Goal: Task Accomplishment & Management: Use online tool/utility

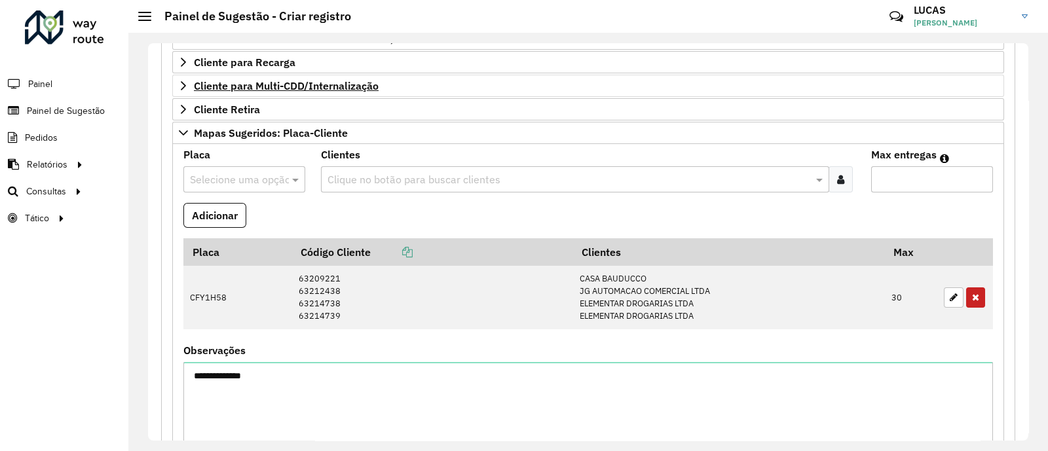
scroll to position [216, 0]
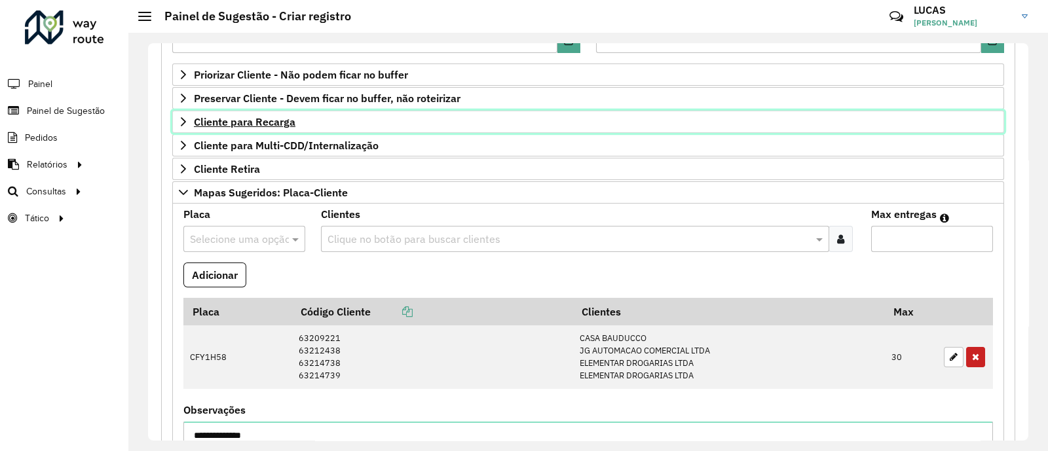
click at [254, 119] on span "Cliente para Recarga" at bounding box center [244, 122] width 101 height 10
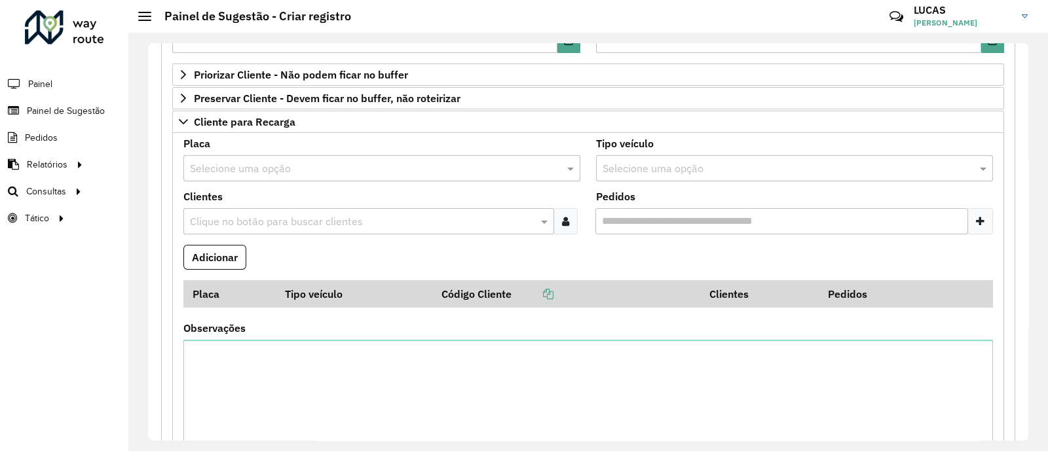
click at [267, 163] on input "text" at bounding box center [369, 169] width 358 height 16
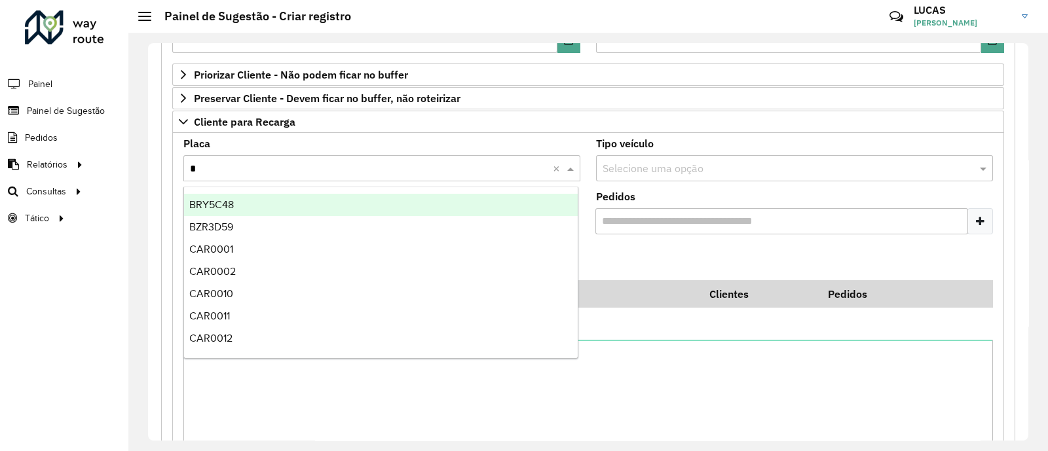
type input "**"
click at [242, 208] on div "REC0001" at bounding box center [381, 205] width 394 height 22
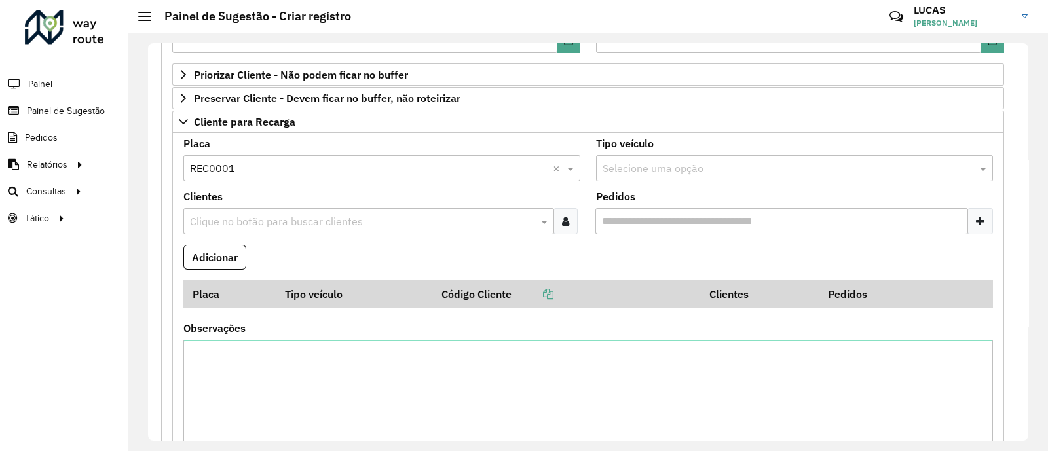
click at [263, 227] on input "text" at bounding box center [362, 222] width 351 height 16
paste input "*****"
type input "*****"
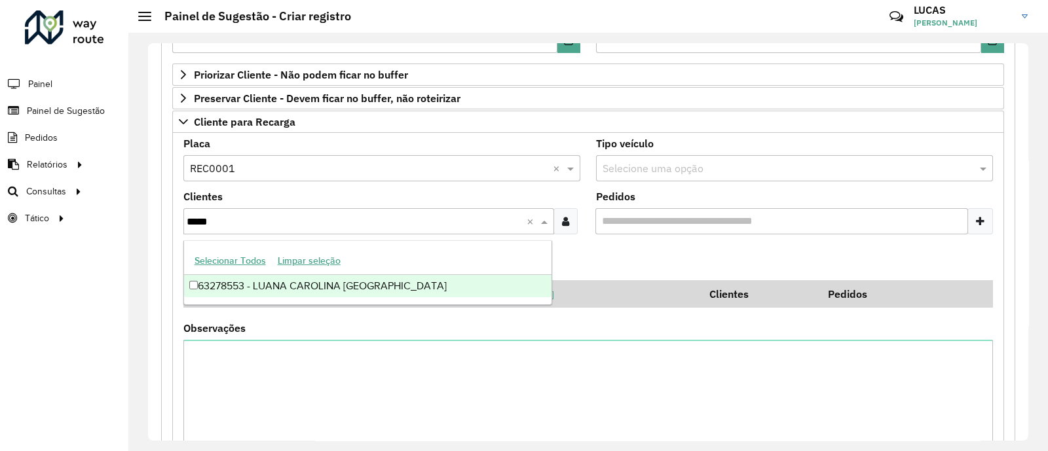
click at [263, 291] on div "63278553 - LUANA CAROLINA [GEOGRAPHIC_DATA]" at bounding box center [367, 286] width 367 height 22
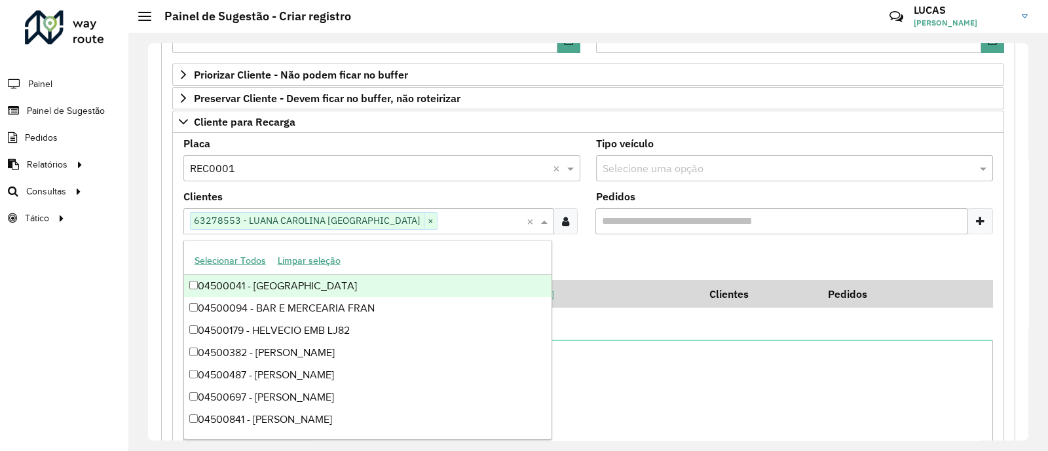
click at [667, 239] on formly-field "Pedidos" at bounding box center [794, 218] width 413 height 53
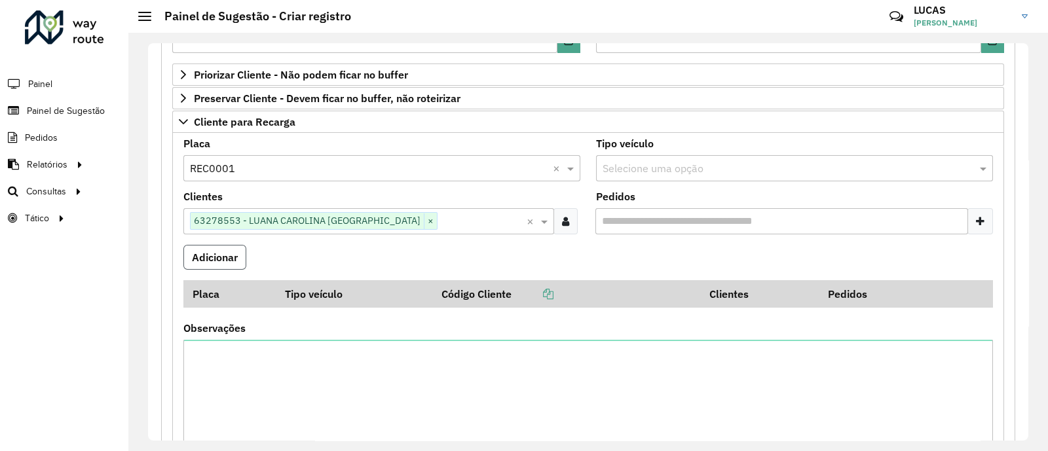
click at [229, 253] on button "Adicionar" at bounding box center [214, 257] width 63 height 25
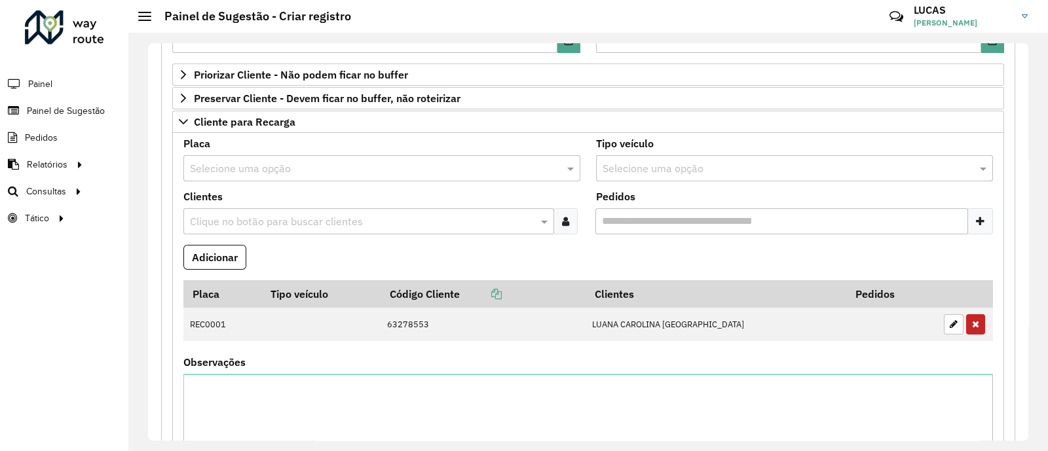
click at [260, 145] on div "Placa Selecione uma opção" at bounding box center [381, 160] width 397 height 43
click at [259, 170] on input "text" at bounding box center [369, 169] width 358 height 16
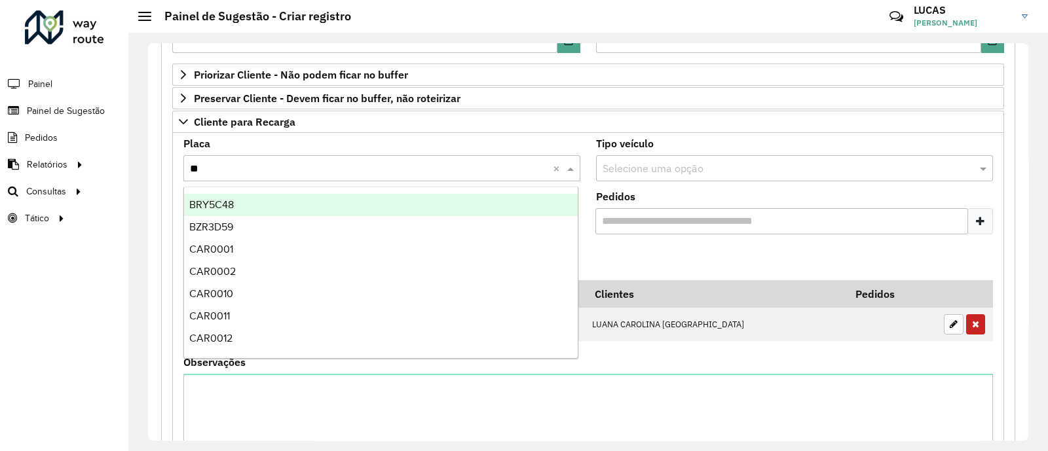
type input "***"
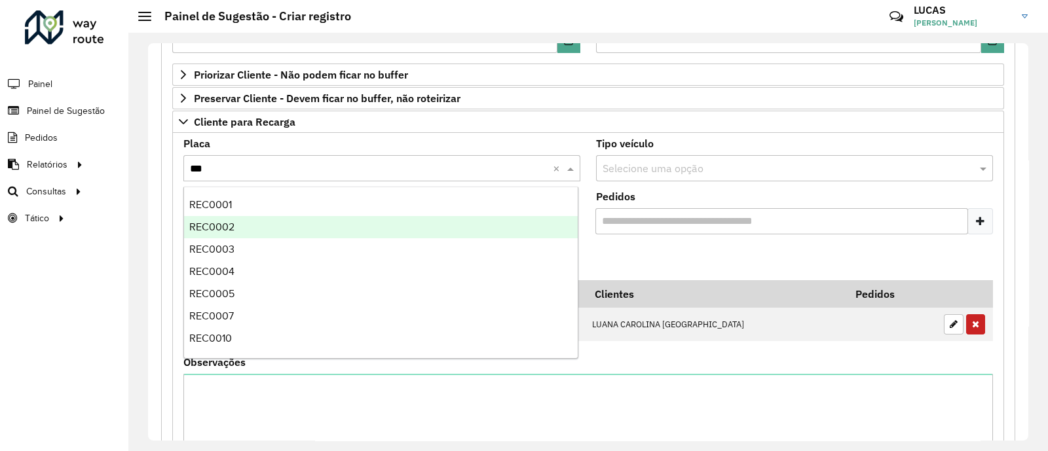
click at [229, 232] on span "REC0002" at bounding box center [211, 226] width 45 height 11
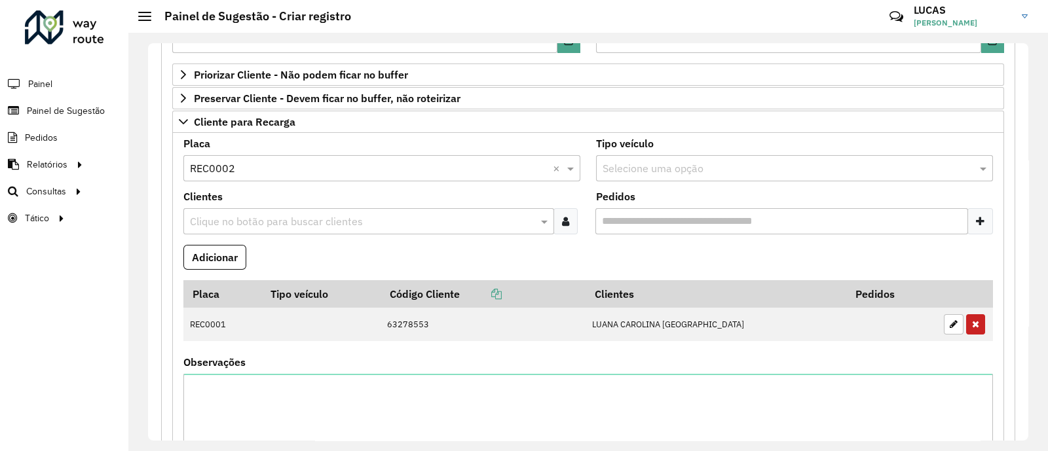
click at [243, 223] on input "text" at bounding box center [362, 222] width 351 height 16
paste input "*****"
type input "*****"
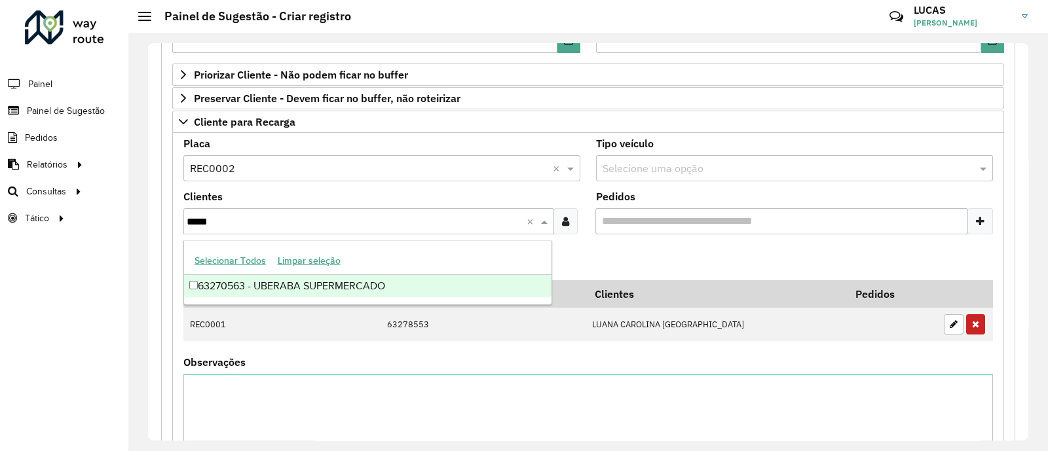
click at [257, 283] on div "63270563 - UBERABA SUPERMERCADO" at bounding box center [367, 286] width 367 height 22
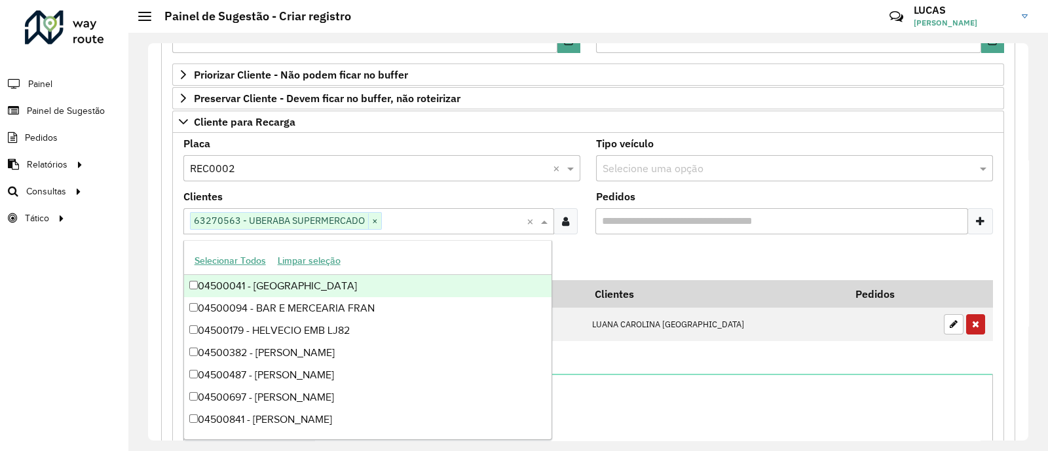
drag, startPoint x: 789, startPoint y: 260, endPoint x: 500, endPoint y: 268, distance: 288.9
click at [789, 260] on formly-field "Adicionar" at bounding box center [587, 262] width 825 height 35
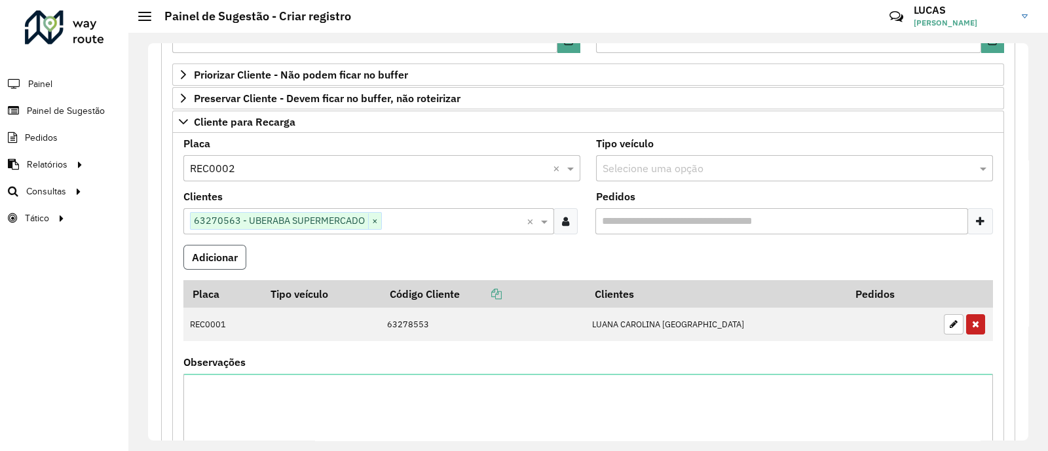
click at [213, 260] on button "Adicionar" at bounding box center [214, 257] width 63 height 25
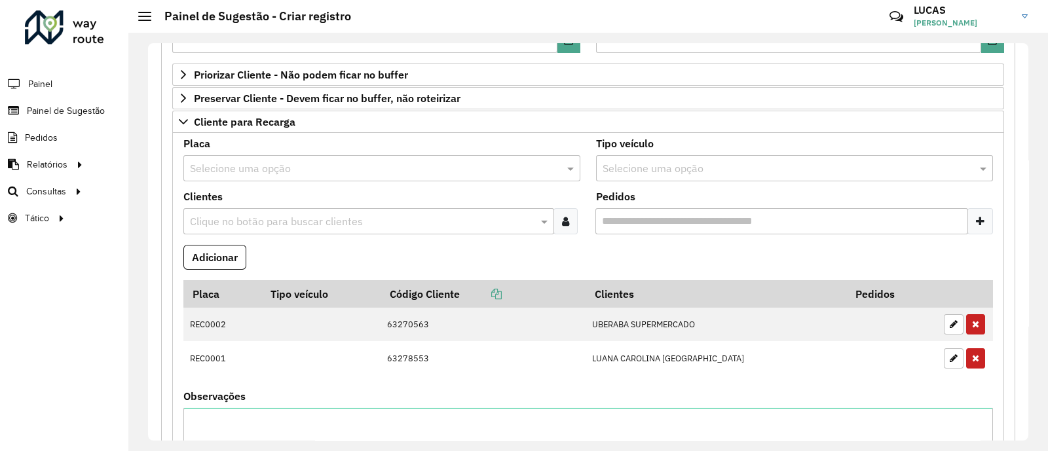
click at [280, 168] on input "text" at bounding box center [369, 169] width 358 height 16
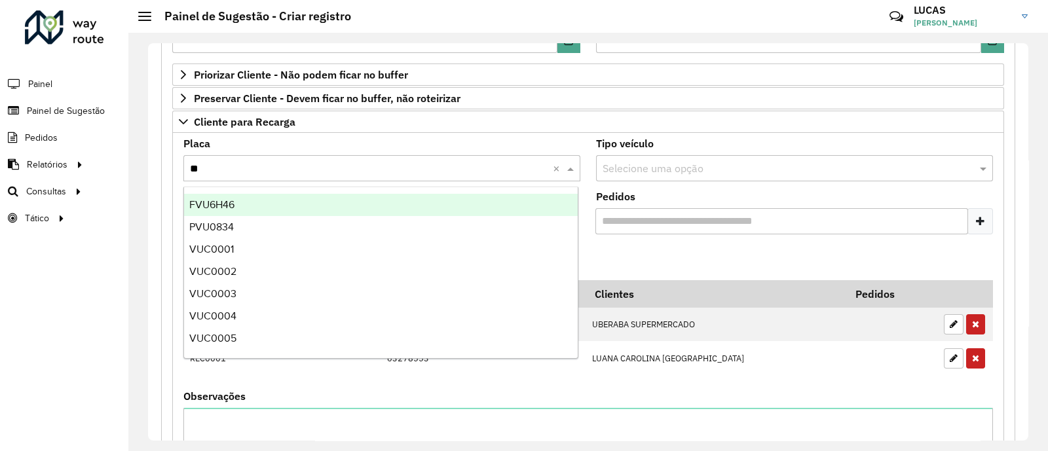
type input "***"
click at [285, 201] on div "VUC0001" at bounding box center [381, 205] width 394 height 22
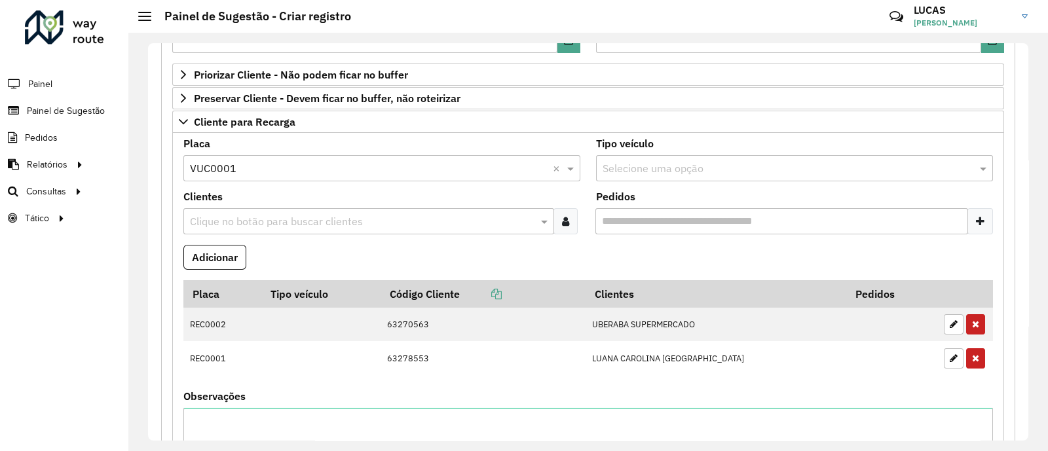
click at [276, 206] on div "Clientes Clique no botão para buscar clientes" at bounding box center [381, 213] width 397 height 43
click at [273, 225] on input "text" at bounding box center [362, 222] width 351 height 16
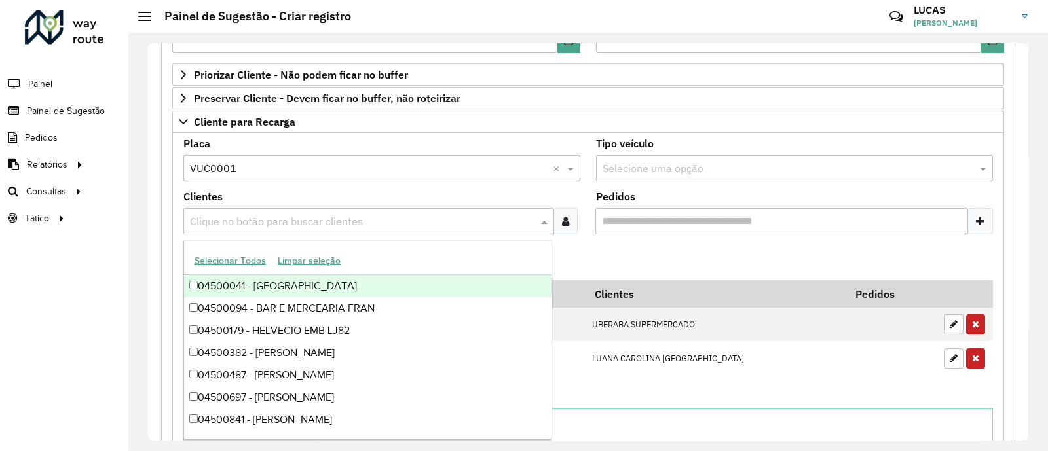
paste input "*****"
type input "*****"
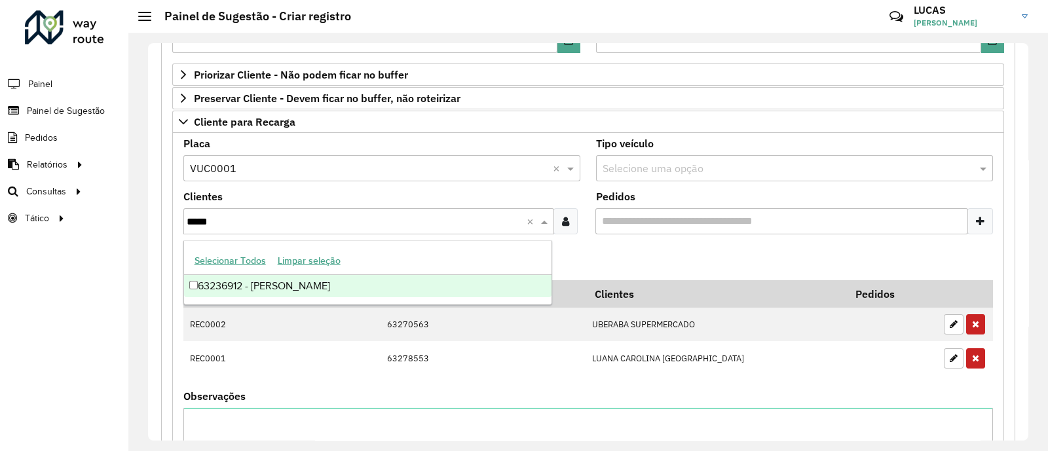
click at [286, 281] on div "63236912 - [PERSON_NAME]" at bounding box center [367, 286] width 367 height 22
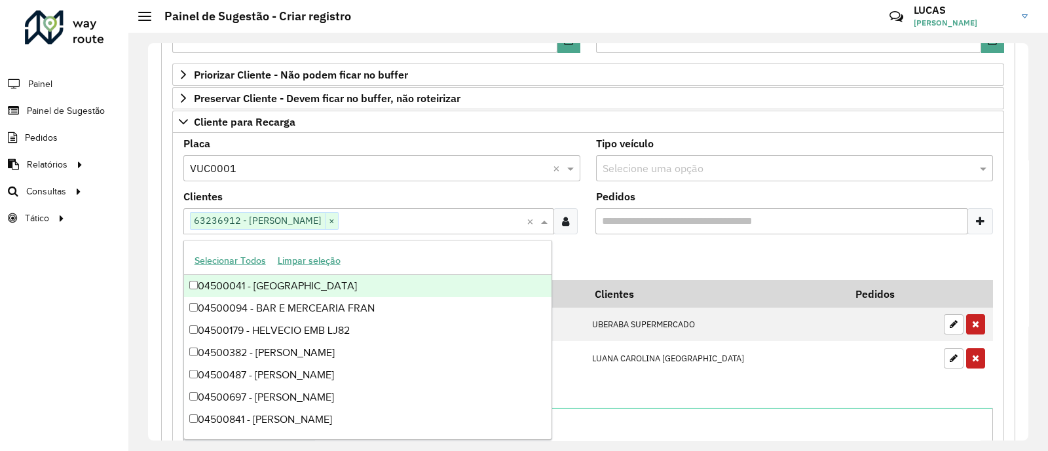
drag, startPoint x: 623, startPoint y: 263, endPoint x: 589, endPoint y: 261, distance: 33.5
click at [623, 263] on formly-field "Adicionar" at bounding box center [587, 262] width 825 height 35
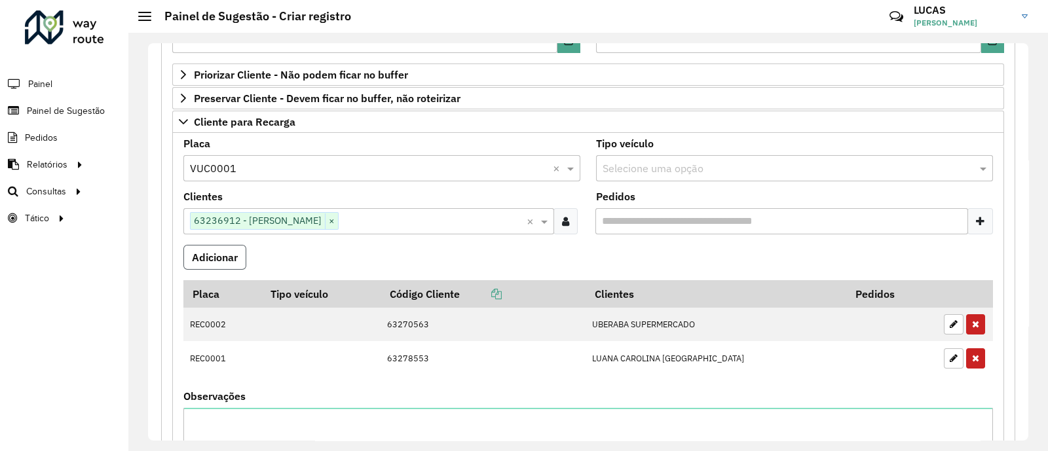
click at [209, 257] on button "Adicionar" at bounding box center [214, 257] width 63 height 25
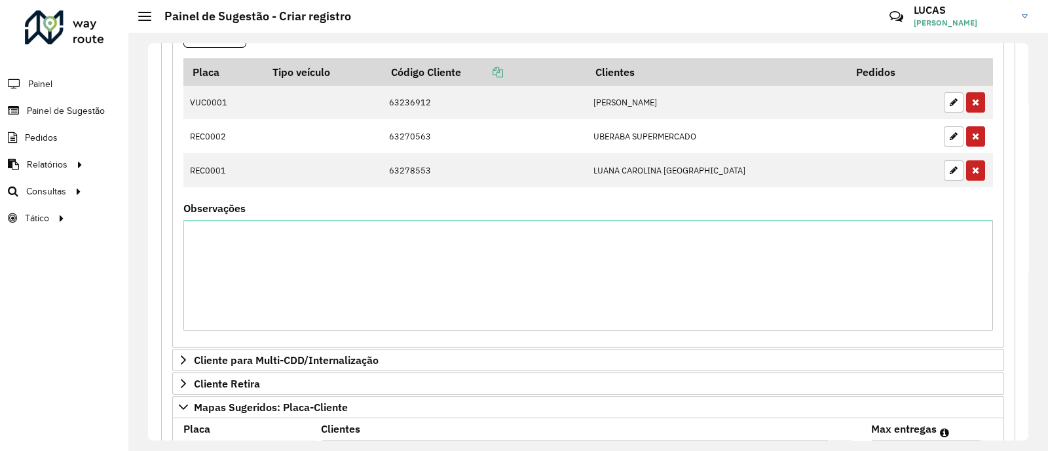
scroll to position [462, 0]
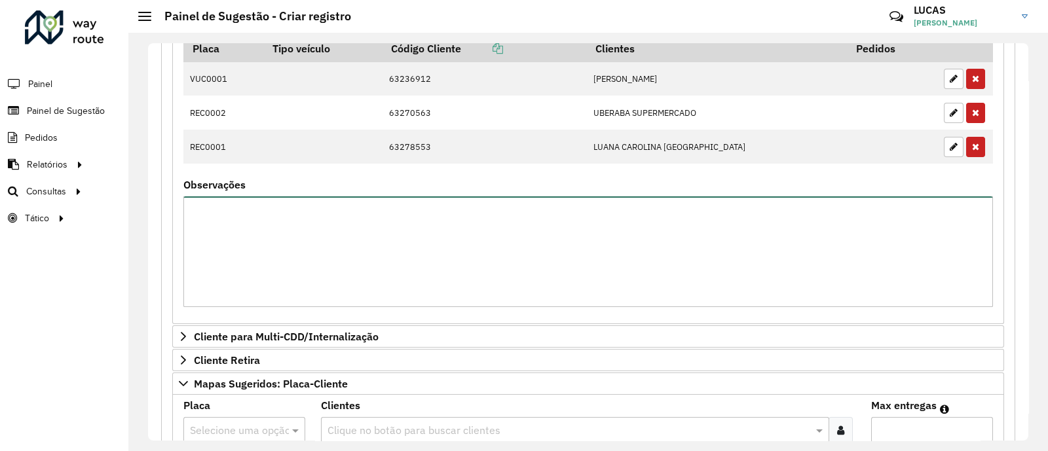
click at [425, 244] on textarea "Observações" at bounding box center [587, 251] width 809 height 111
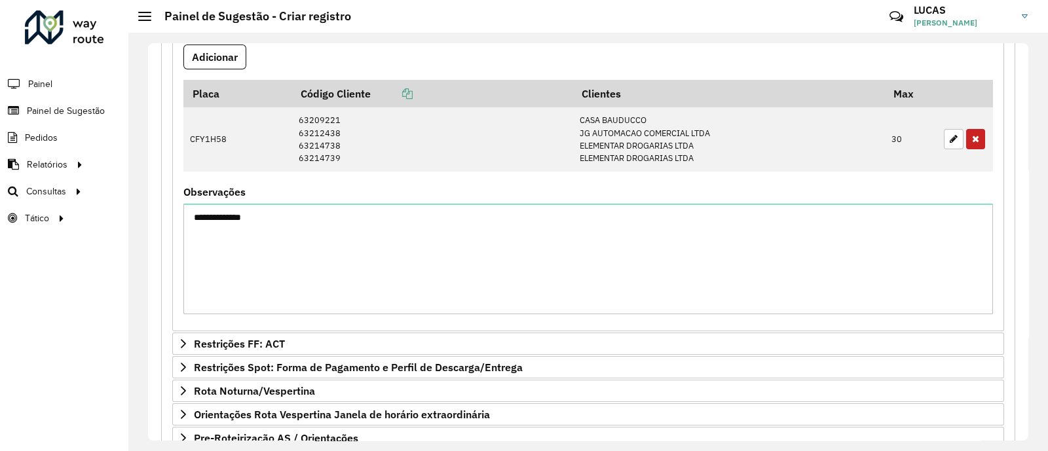
scroll to position [980, 0]
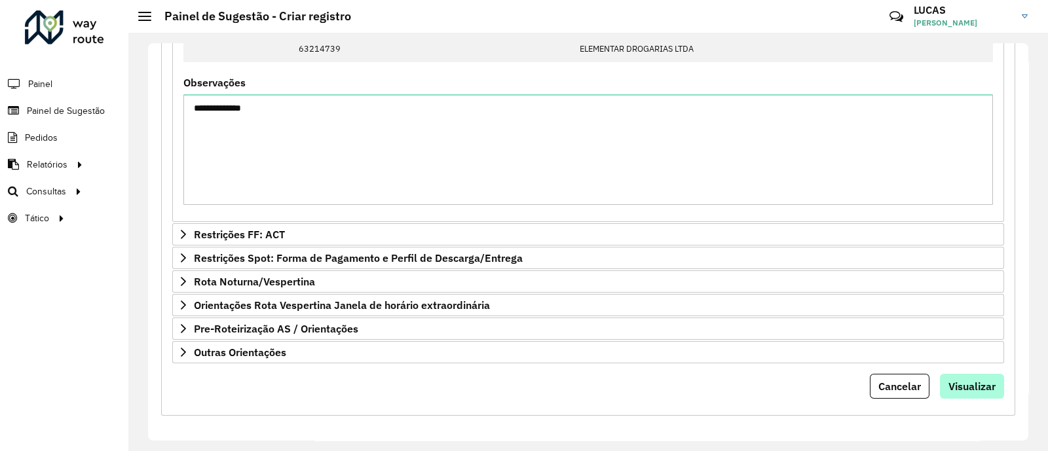
type textarea "**********"
click at [976, 380] on span "Visualizar" at bounding box center [971, 386] width 47 height 13
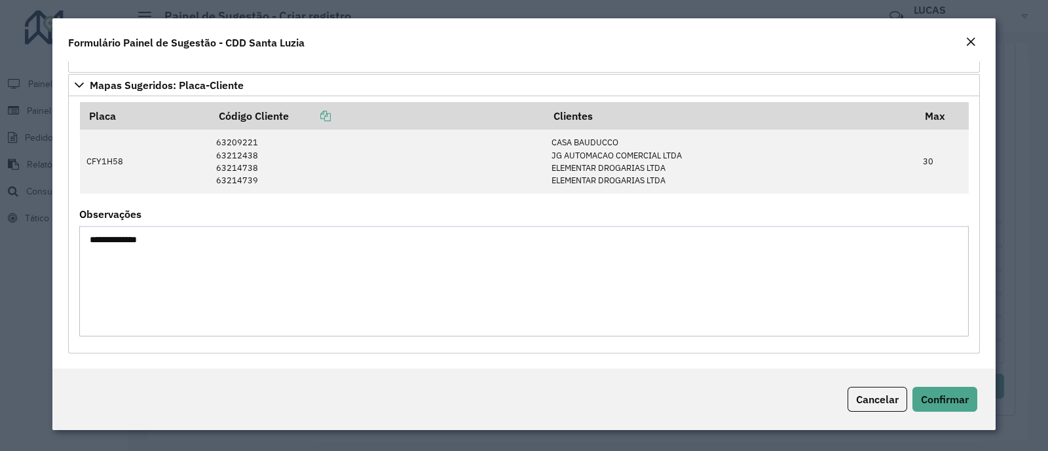
scroll to position [343, 0]
click at [946, 396] on span "Confirmar" at bounding box center [945, 399] width 48 height 13
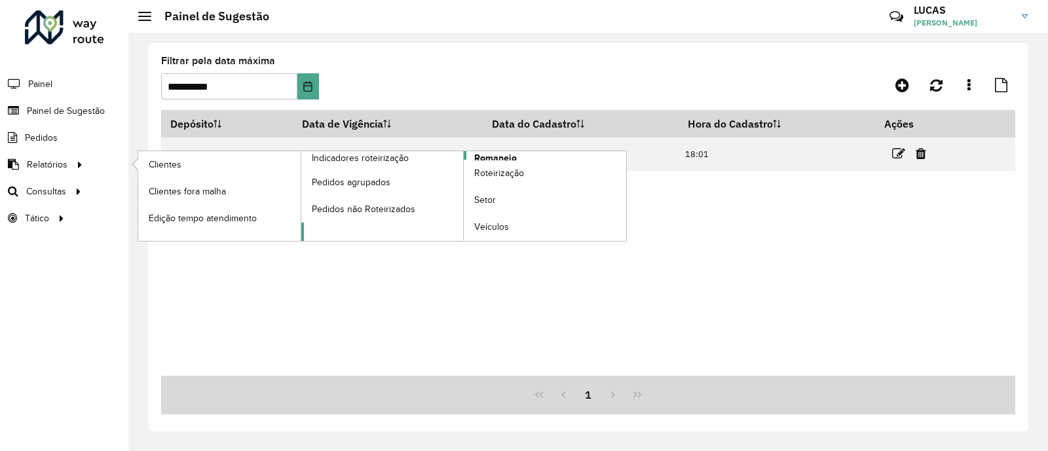
click at [491, 155] on span "Romaneio" at bounding box center [495, 158] width 43 height 14
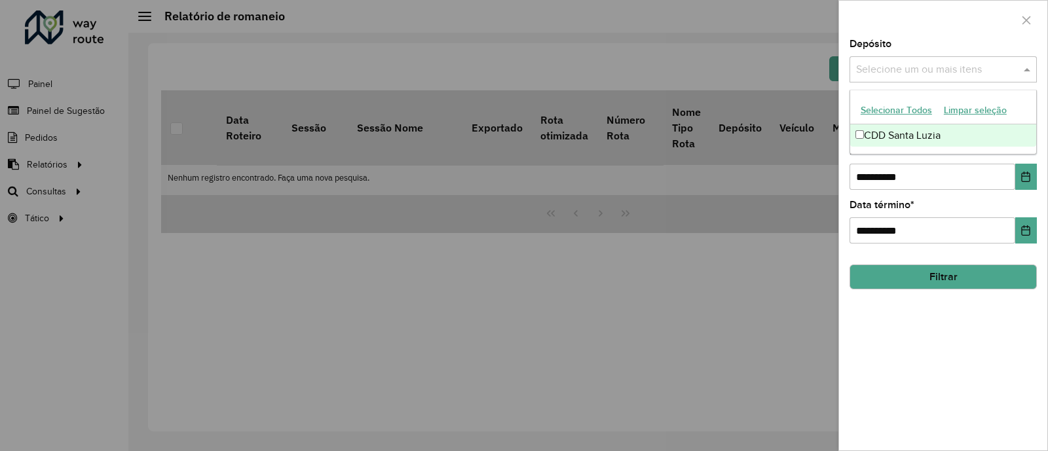
click at [876, 65] on input "text" at bounding box center [937, 70] width 168 height 16
click at [883, 129] on div "CDD Santa Luzia" at bounding box center [943, 135] width 186 height 22
click at [942, 278] on button "Filtrar" at bounding box center [942, 277] width 187 height 25
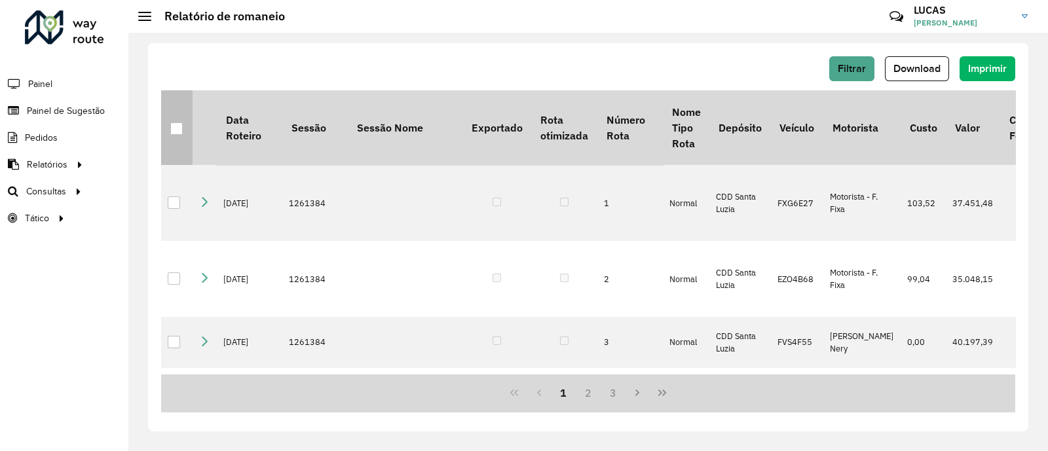
click at [173, 130] on div at bounding box center [176, 128] width 12 height 12
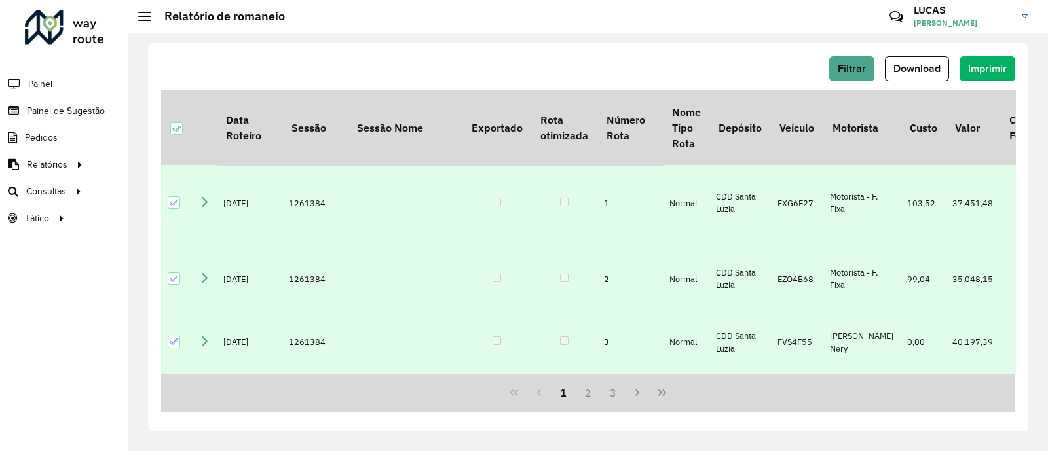
click at [908, 60] on button "Download" at bounding box center [917, 68] width 64 height 25
click at [856, 54] on div "Filtrar Download Imprimir Data Roteiro Sessão Sessão Nome Exportado Rota otimiz…" at bounding box center [588, 237] width 880 height 388
click at [856, 58] on button "Filtrar" at bounding box center [851, 68] width 45 height 25
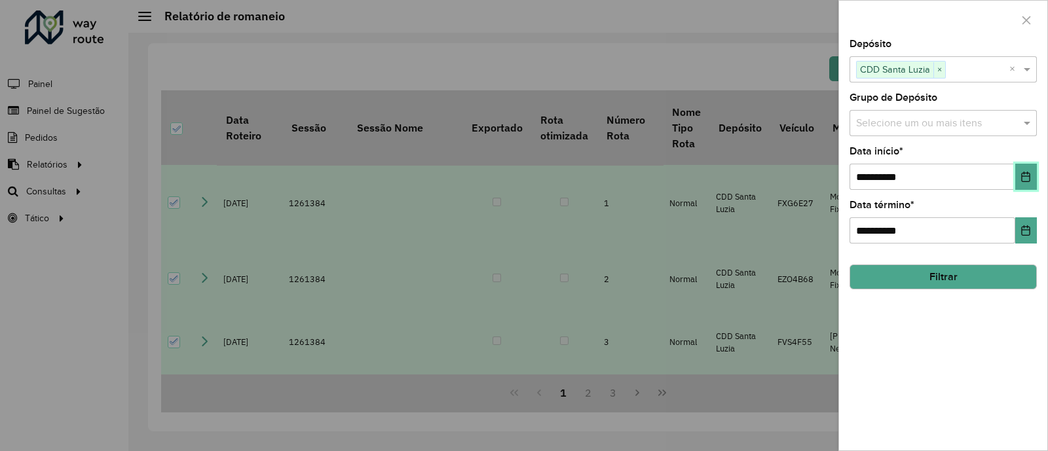
click at [1017, 177] on button "Choose Date" at bounding box center [1026, 177] width 22 height 26
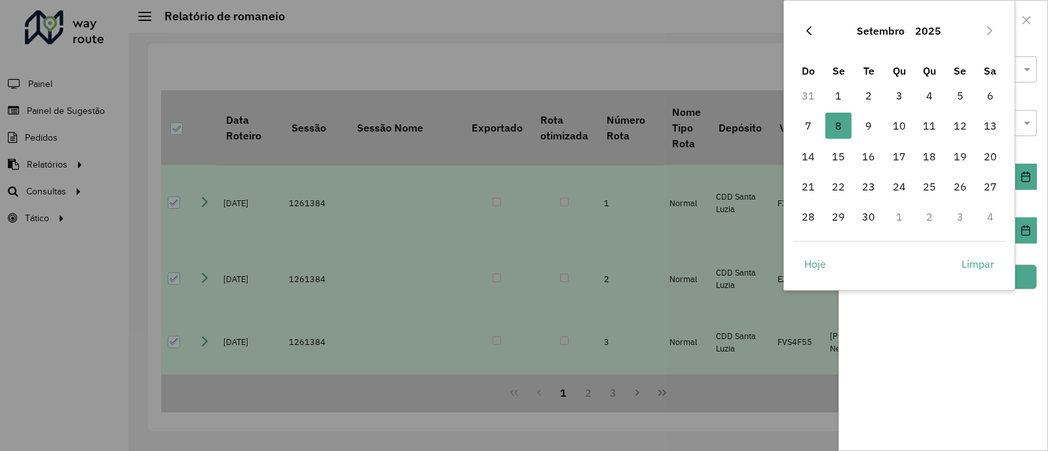
click at [809, 32] on icon "Previous Month" at bounding box center [808, 31] width 10 height 10
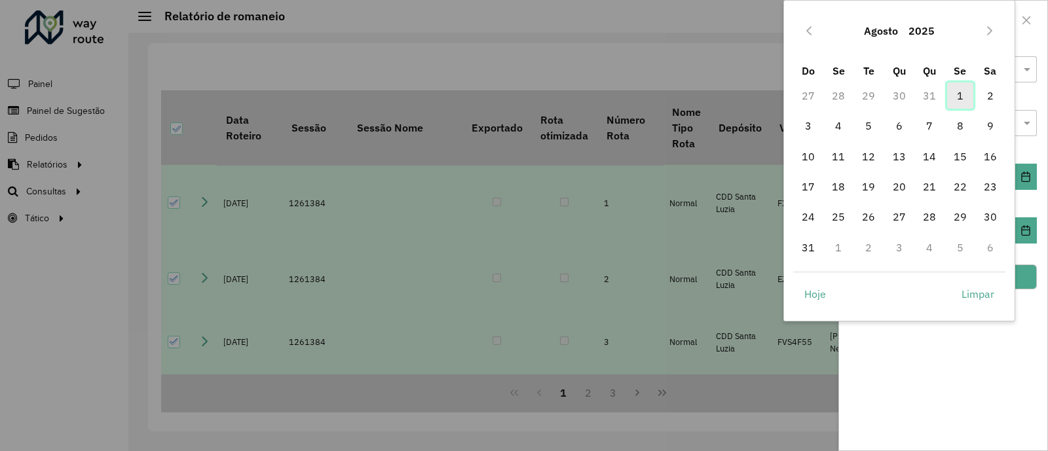
click at [951, 95] on span "1" at bounding box center [960, 96] width 26 height 26
type input "**********"
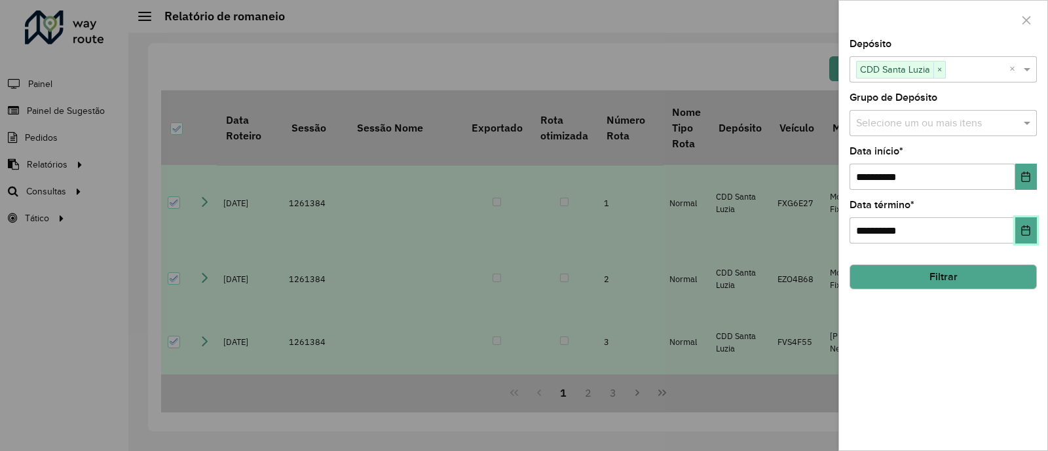
drag, startPoint x: 1027, startPoint y: 231, endPoint x: 1022, endPoint y: 217, distance: 14.4
click at [1028, 230] on icon "Choose Date" at bounding box center [1025, 230] width 10 height 10
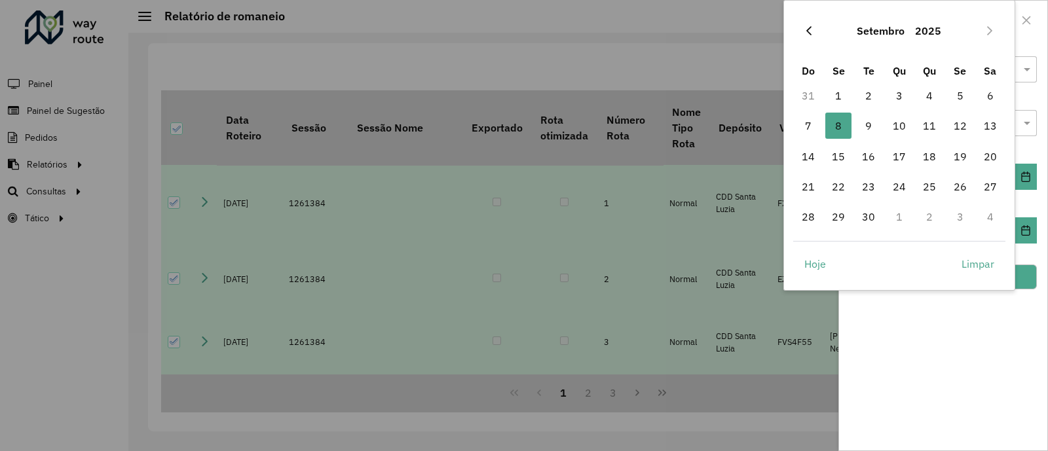
click at [811, 24] on button "Previous Month" at bounding box center [808, 30] width 21 height 21
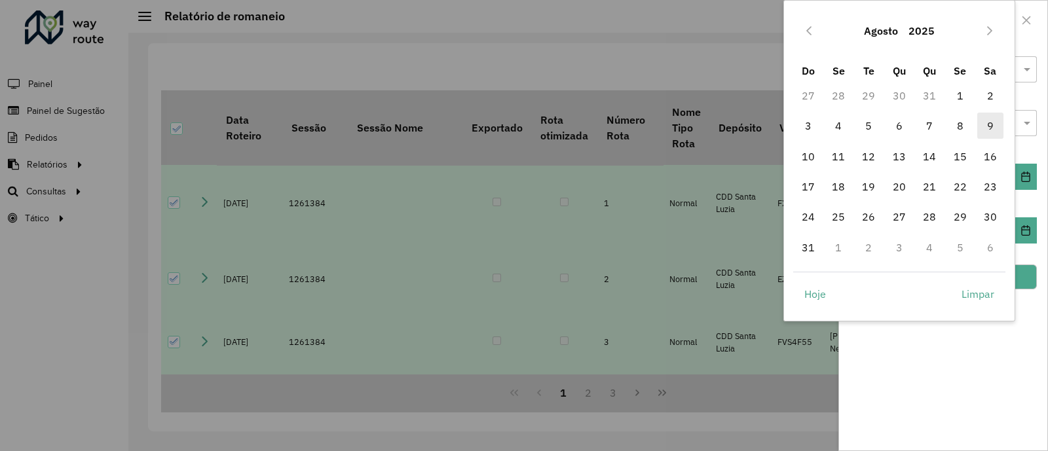
click at [982, 122] on span "9" at bounding box center [990, 126] width 26 height 26
type input "**********"
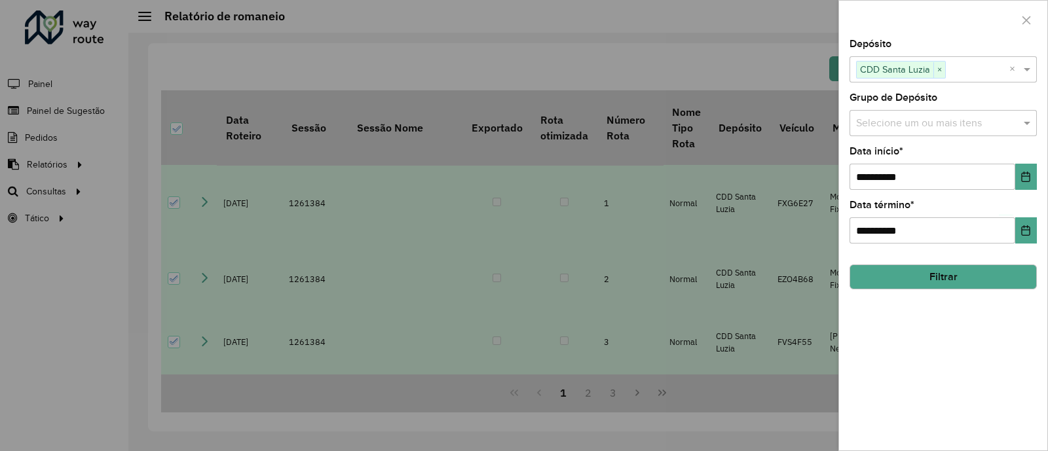
click at [963, 278] on button "Filtrar" at bounding box center [942, 277] width 187 height 25
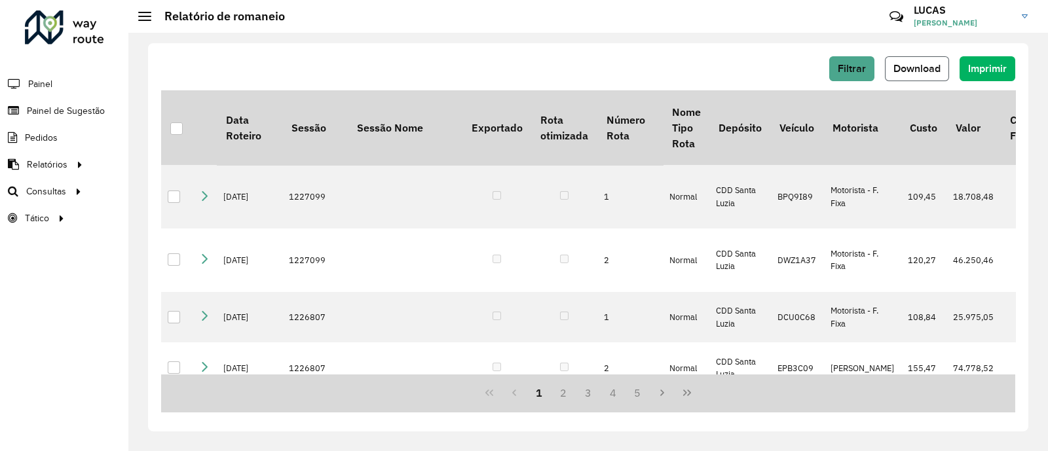
click at [925, 61] on button "Download" at bounding box center [917, 68] width 64 height 25
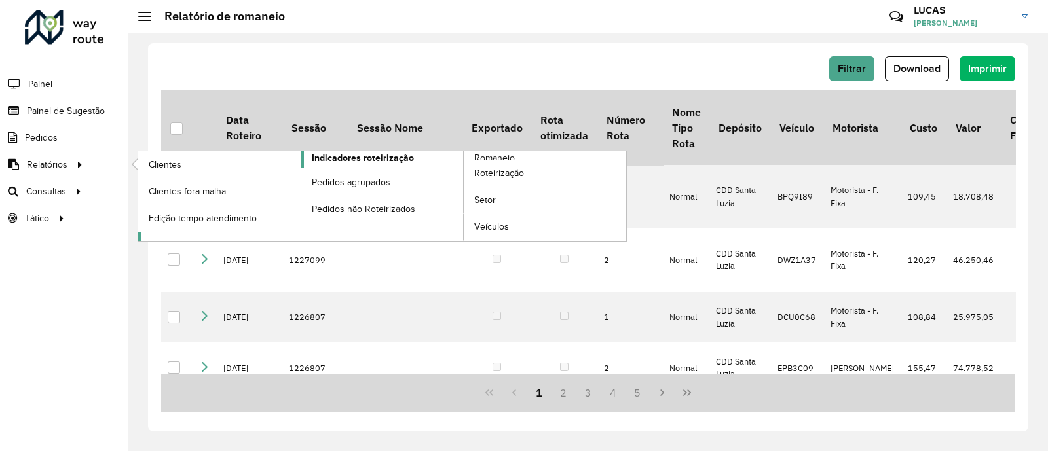
click at [341, 155] on span "Indicadores roteirização" at bounding box center [363, 158] width 102 height 14
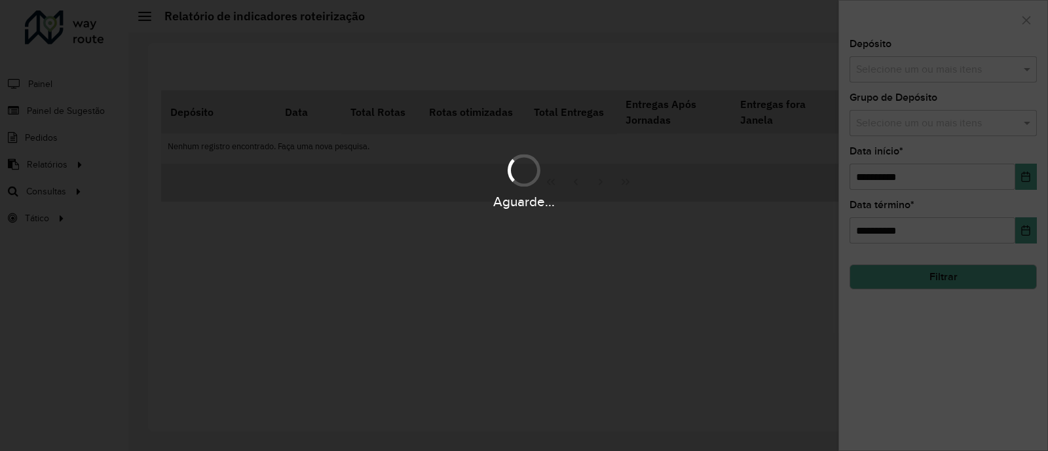
click at [902, 84] on div "Aguarde..." at bounding box center [524, 225] width 1048 height 451
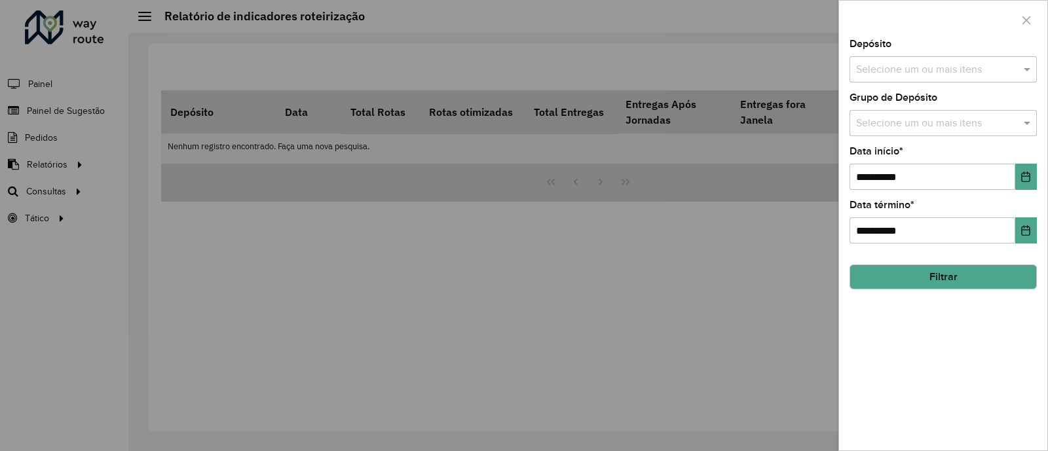
click at [902, 83] on div "**********" at bounding box center [943, 244] width 208 height 411
click at [884, 70] on input "text" at bounding box center [937, 70] width 168 height 16
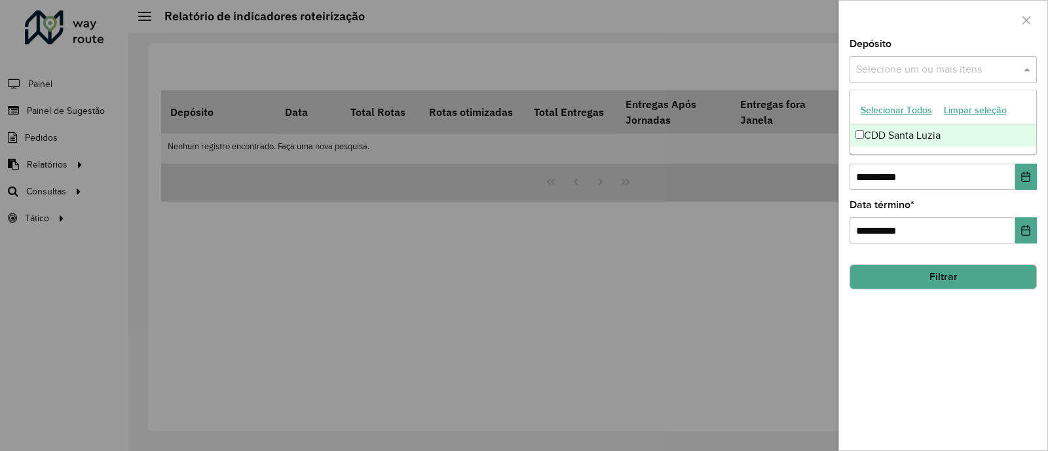
click at [887, 141] on div "CDD Santa Luzia" at bounding box center [943, 135] width 186 height 22
drag, startPoint x: 938, startPoint y: 276, endPoint x: 934, endPoint y: 270, distance: 7.5
click at [937, 276] on button "Filtrar" at bounding box center [942, 277] width 187 height 25
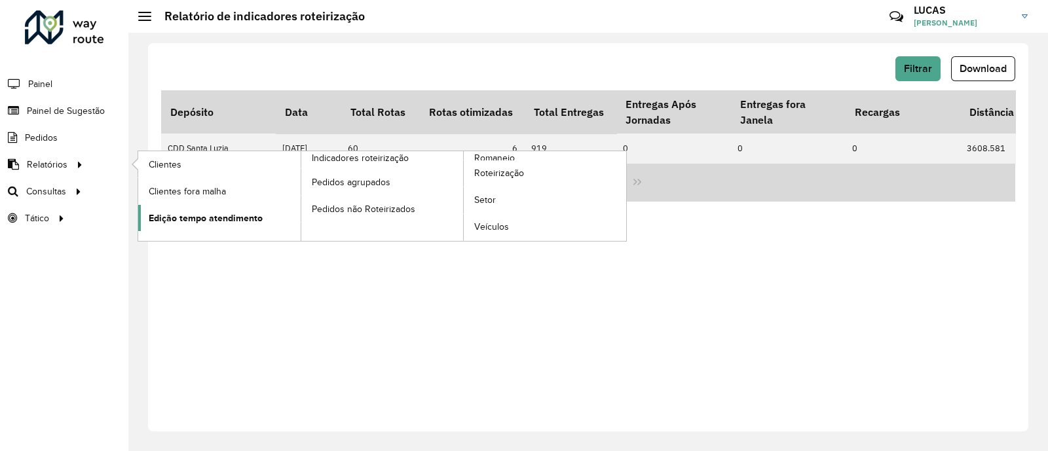
click at [238, 212] on span "Edição tempo atendimento" at bounding box center [206, 219] width 114 height 14
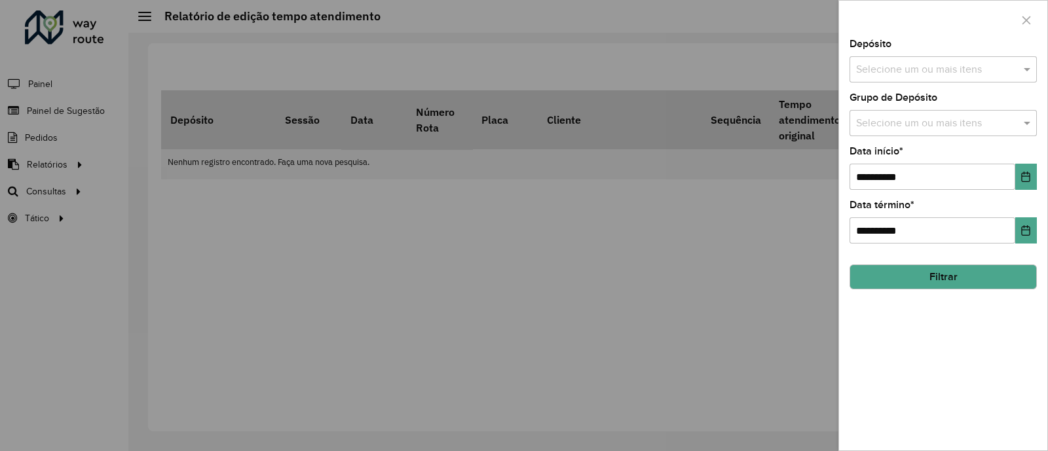
click at [895, 73] on input "text" at bounding box center [937, 70] width 168 height 16
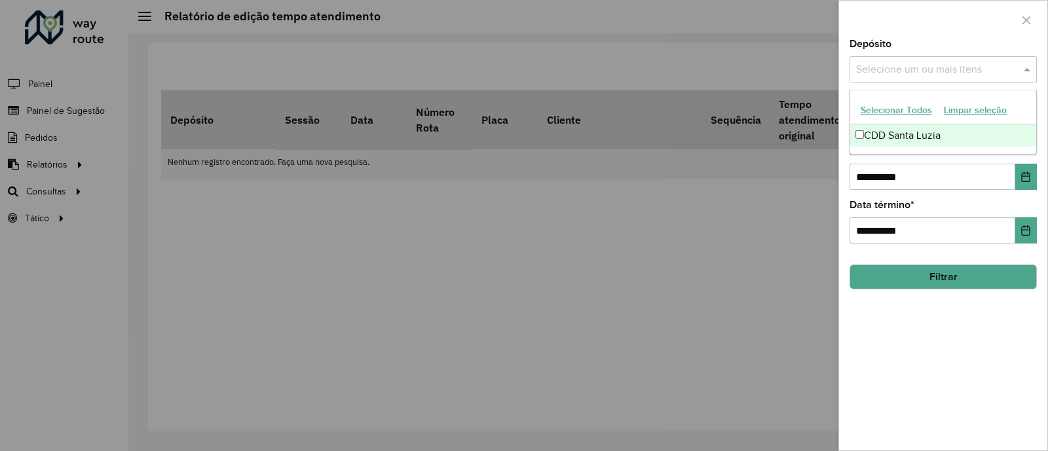
click at [878, 129] on div "CDD Santa Luzia" at bounding box center [943, 135] width 186 height 22
drag, startPoint x: 1047, startPoint y: 175, endPoint x: 1039, endPoint y: 175, distance: 7.9
click at [1041, 175] on div "**********" at bounding box center [943, 225] width 210 height 451
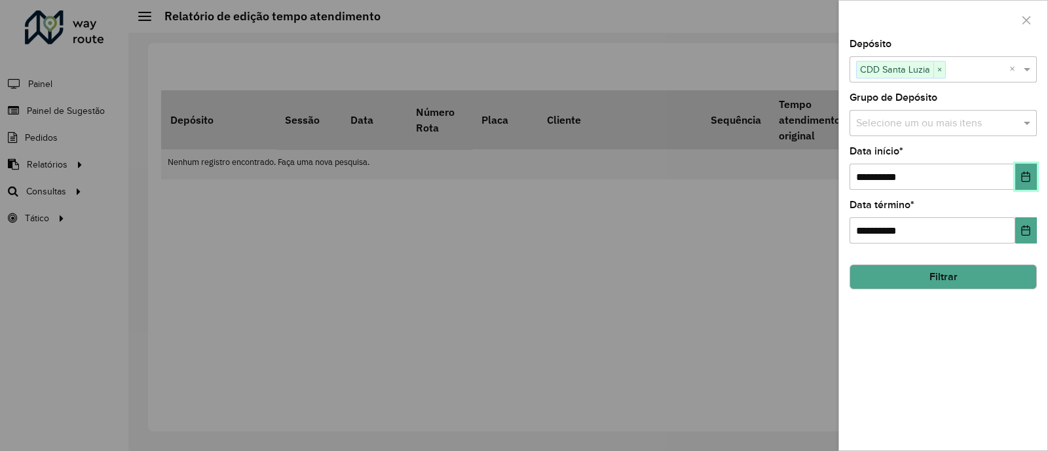
click at [1026, 177] on icon "Choose Date" at bounding box center [1026, 177] width 9 height 10
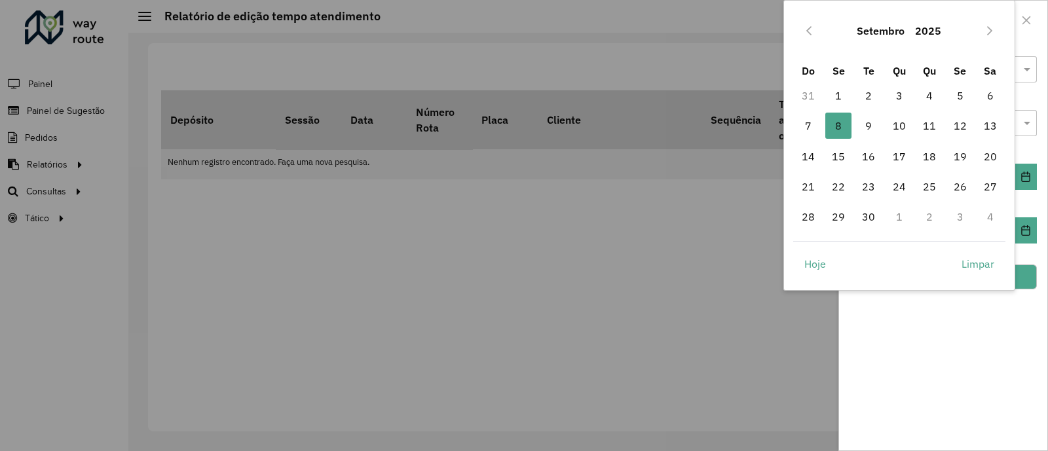
click at [796, 28] on div "Setembro 2025" at bounding box center [899, 31] width 213 height 42
click at [803, 29] on icon "Previous Month" at bounding box center [808, 31] width 10 height 10
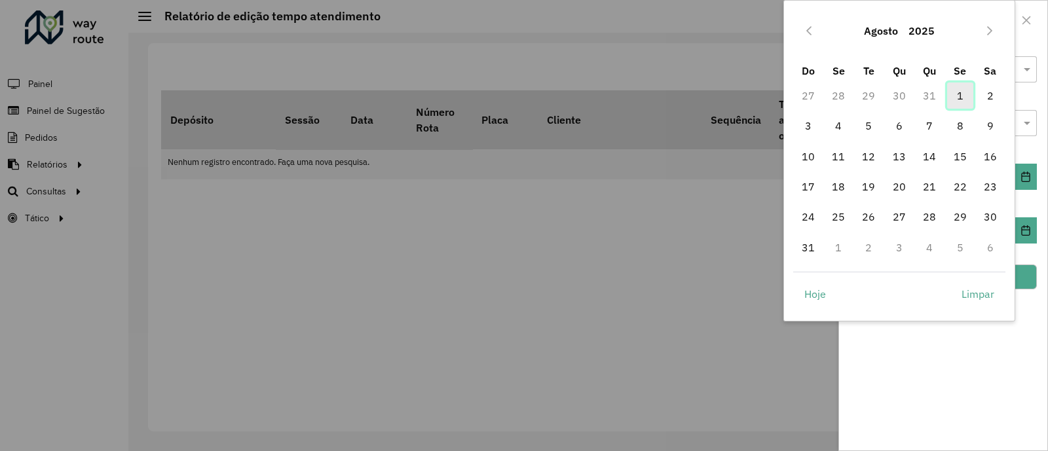
click at [951, 93] on span "1" at bounding box center [960, 96] width 26 height 26
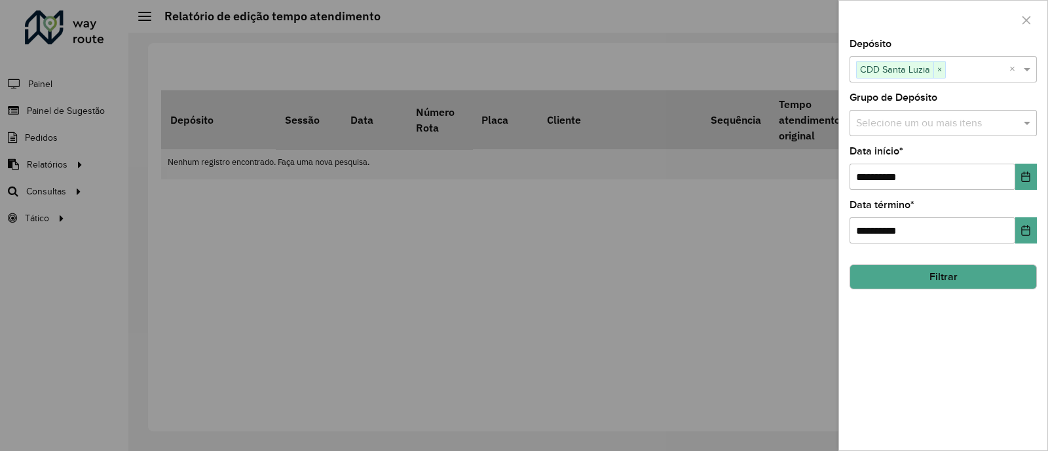
click at [967, 272] on button "Filtrar" at bounding box center [942, 277] width 187 height 25
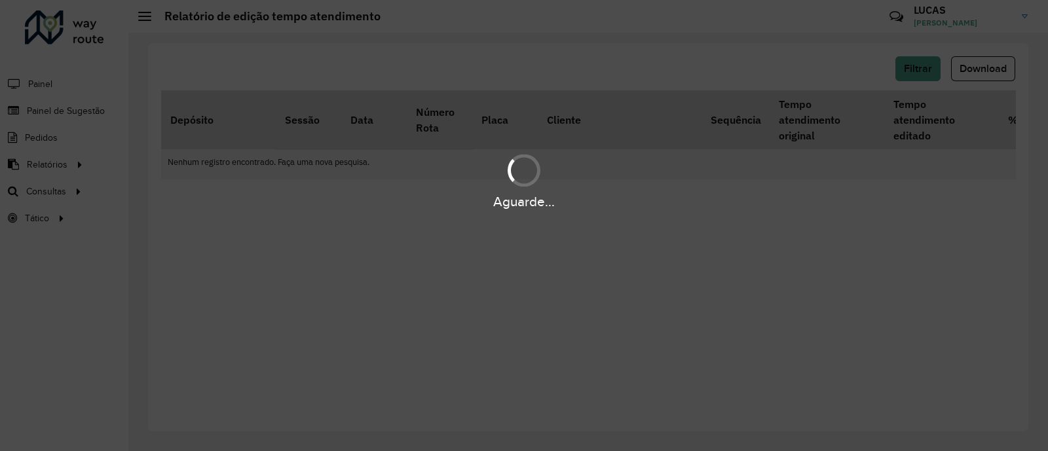
click at [917, 242] on div "Aguarde..." at bounding box center [524, 225] width 1048 height 451
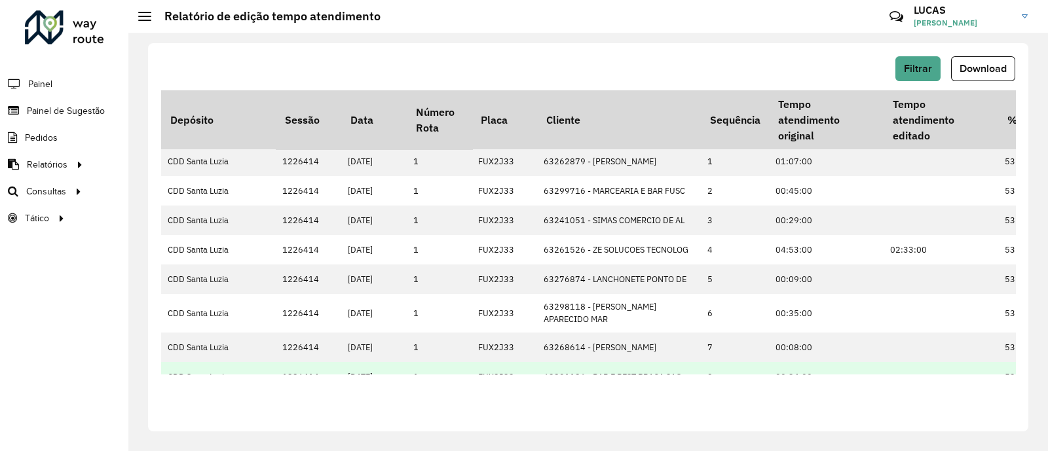
scroll to position [0, 1]
drag, startPoint x: 476, startPoint y: 375, endPoint x: 627, endPoint y: 365, distance: 150.9
click at [627, 365] on div "Filtrar Download Depósito Sessão Data Número Rota Placa Cliente Sequência Tempo…" at bounding box center [588, 237] width 880 height 388
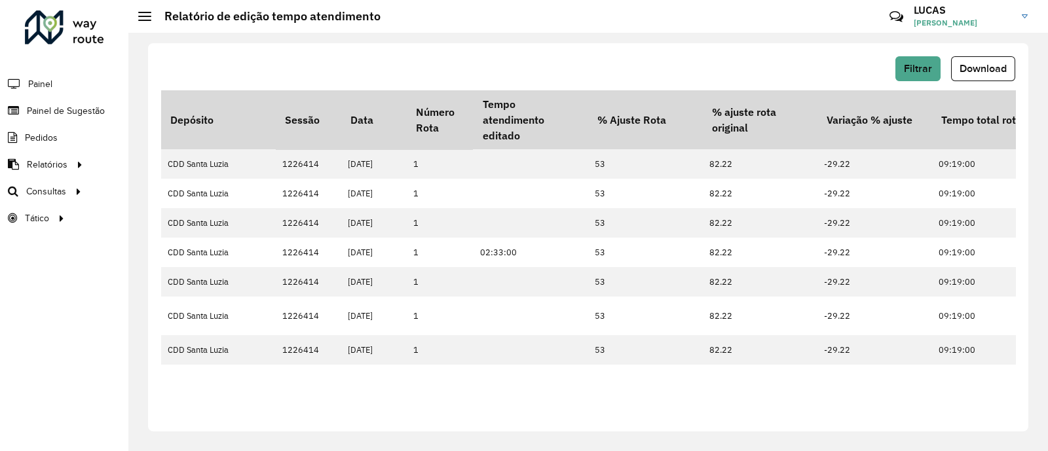
scroll to position [0, 446]
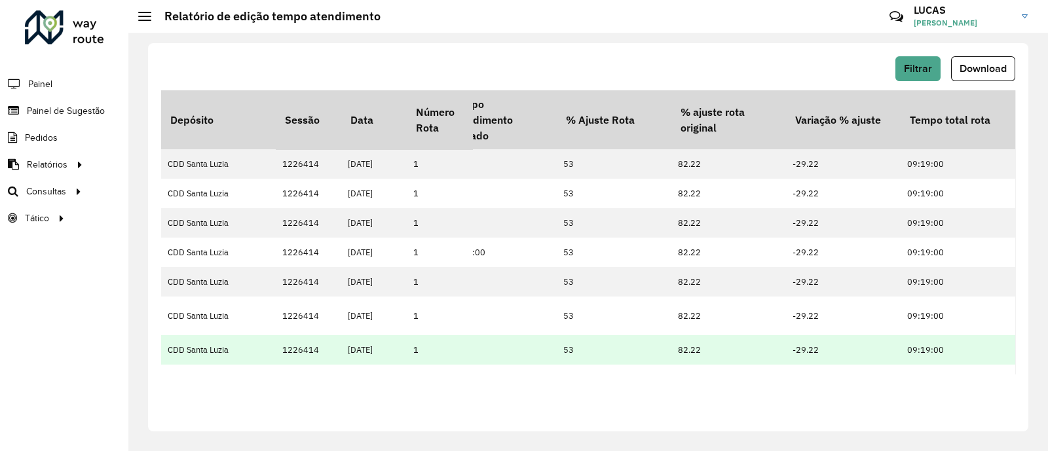
click at [933, 335] on td "09:19:00" at bounding box center [957, 349] width 115 height 29
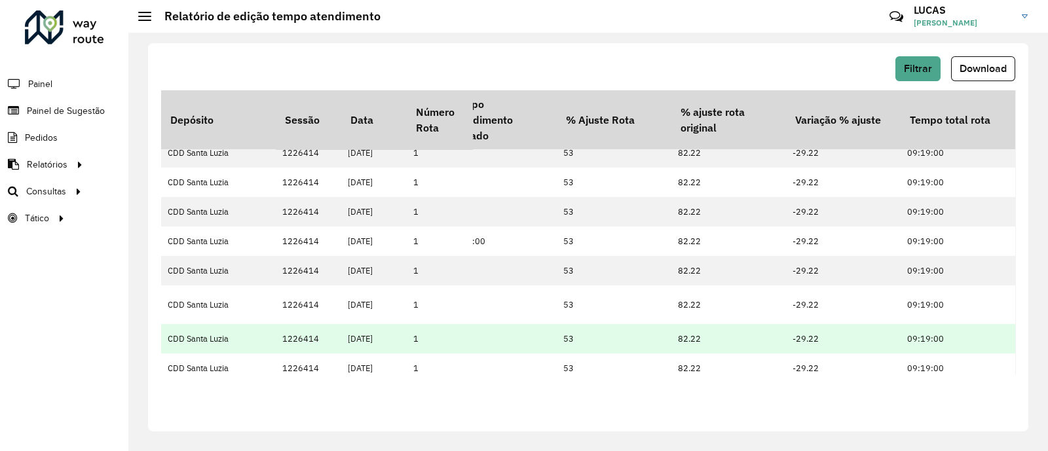
scroll to position [14, 446]
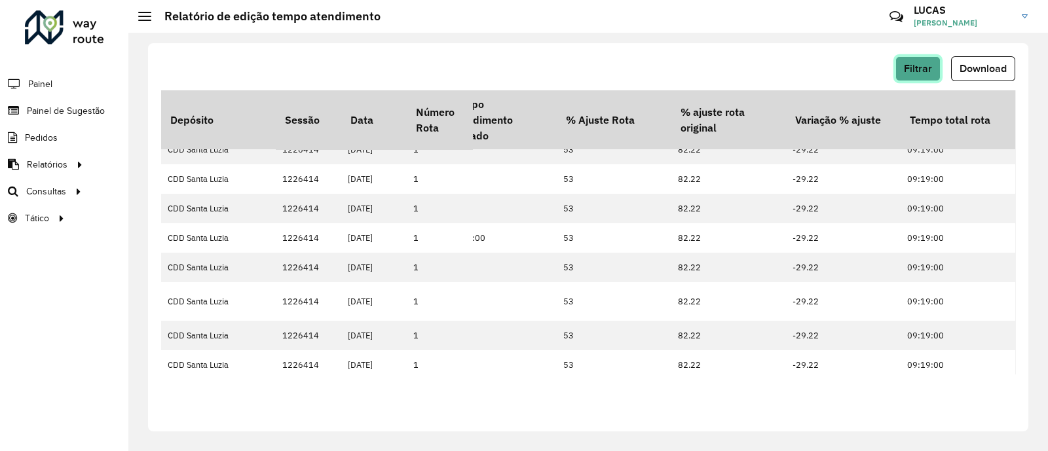
click at [927, 64] on span "Filtrar" at bounding box center [918, 68] width 28 height 11
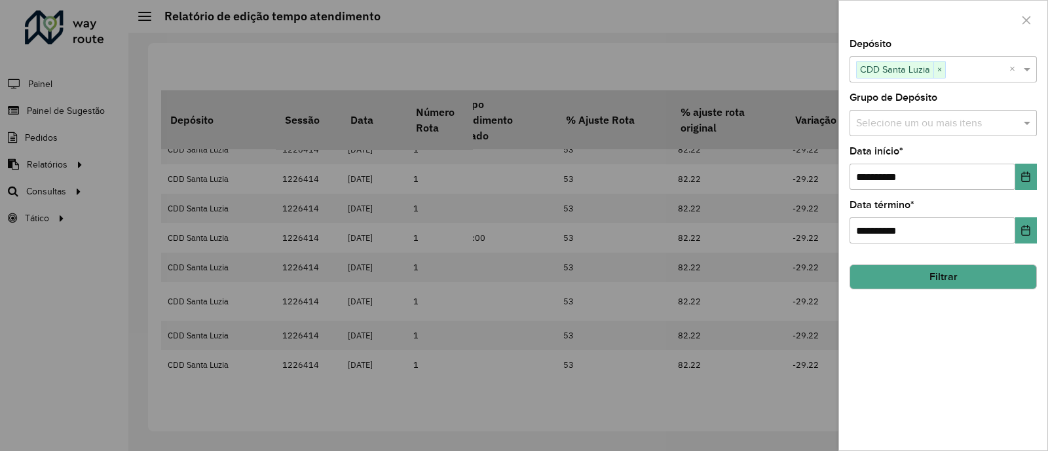
click at [391, 50] on div at bounding box center [524, 225] width 1048 height 451
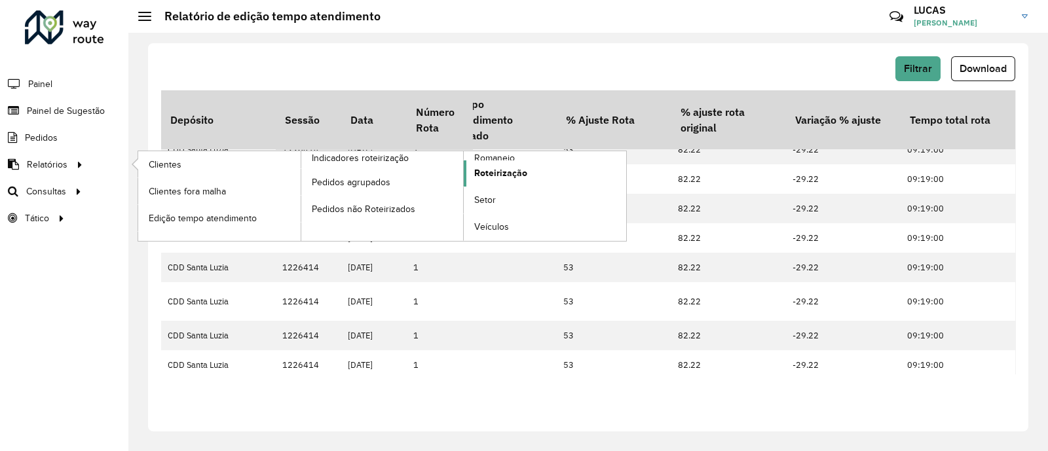
click at [513, 167] on span "Roteirização" at bounding box center [500, 173] width 53 height 14
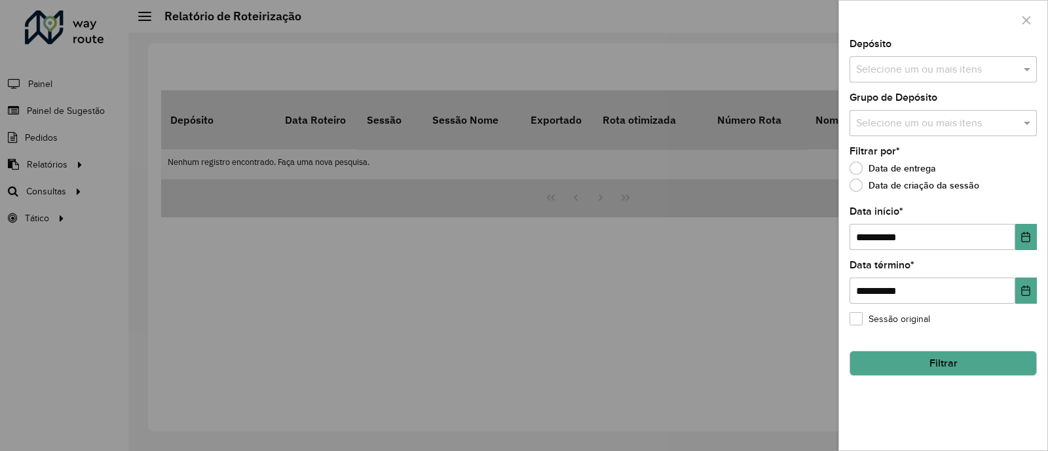
click at [894, 67] on input "text" at bounding box center [937, 70] width 168 height 16
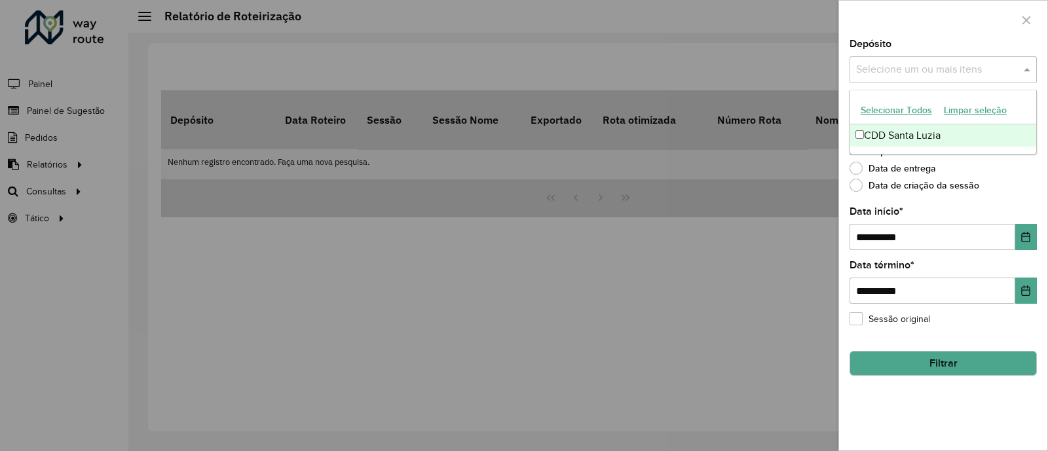
click at [883, 132] on div "CDD Santa Luzia" at bounding box center [943, 135] width 186 height 22
click at [1025, 238] on icon "Choose Date" at bounding box center [1025, 237] width 10 height 10
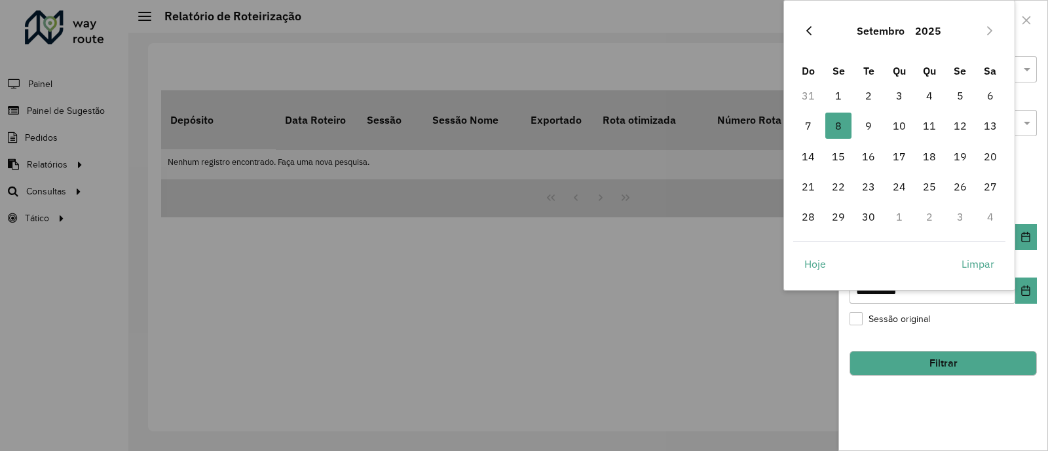
click at [814, 33] on button "Previous Month" at bounding box center [808, 30] width 21 height 21
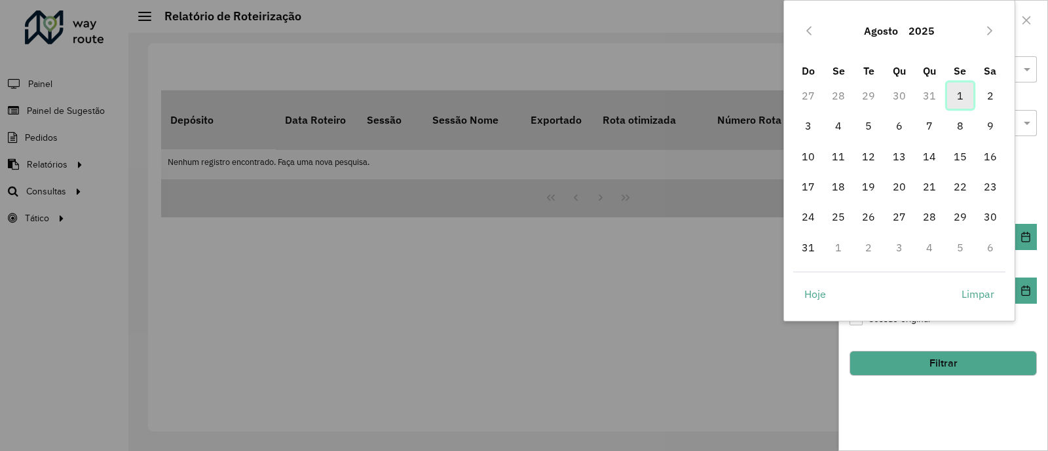
click at [951, 93] on span "1" at bounding box center [960, 96] width 26 height 26
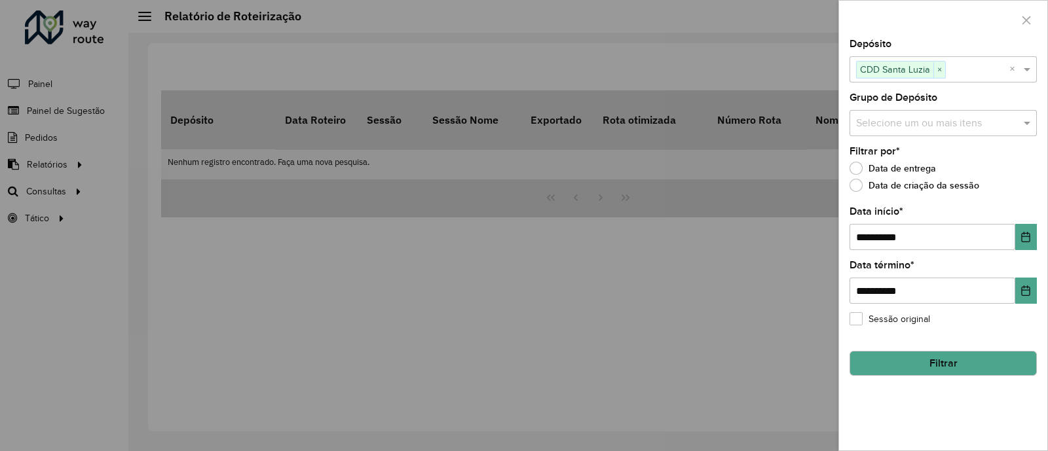
click at [956, 366] on button "Filtrar" at bounding box center [942, 363] width 187 height 25
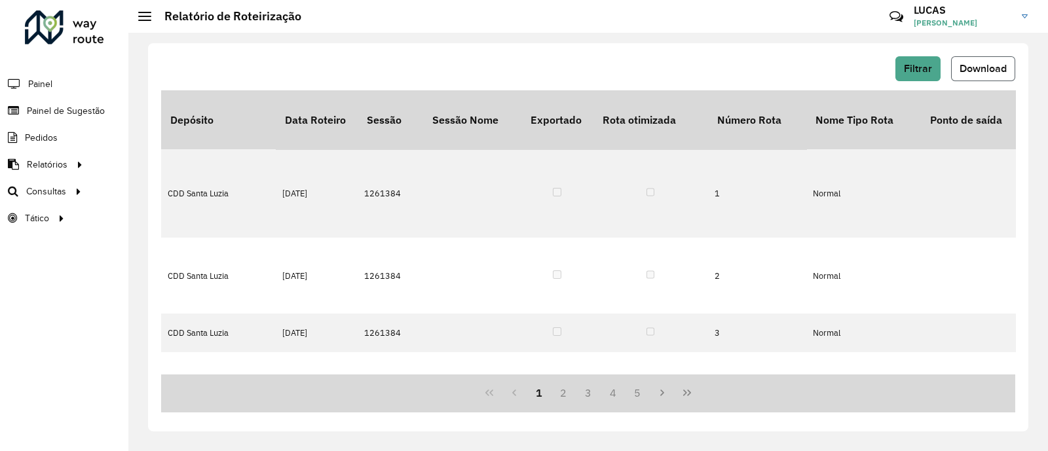
click at [986, 61] on button "Download" at bounding box center [983, 68] width 64 height 25
